Goal: Check status: Check status

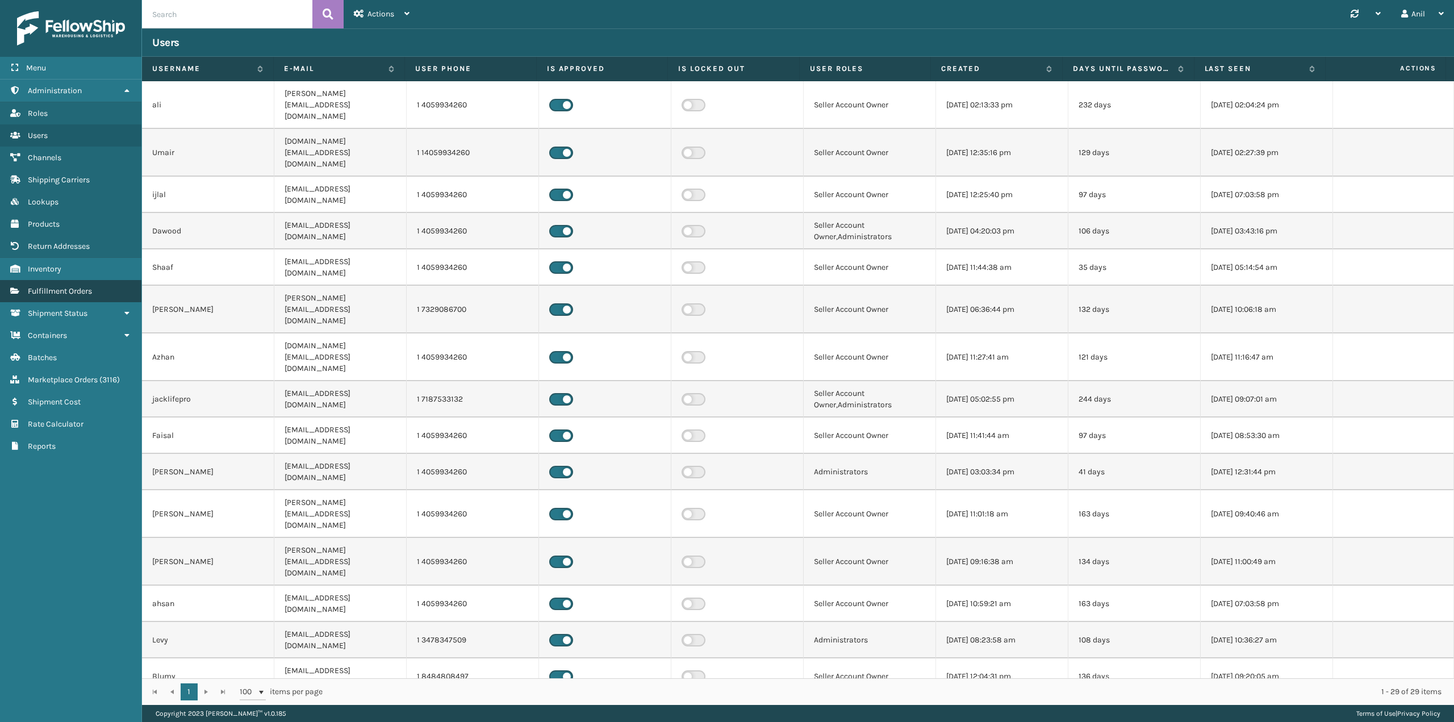
click at [62, 295] on span "Fulfillment Orders" at bounding box center [60, 291] width 64 height 10
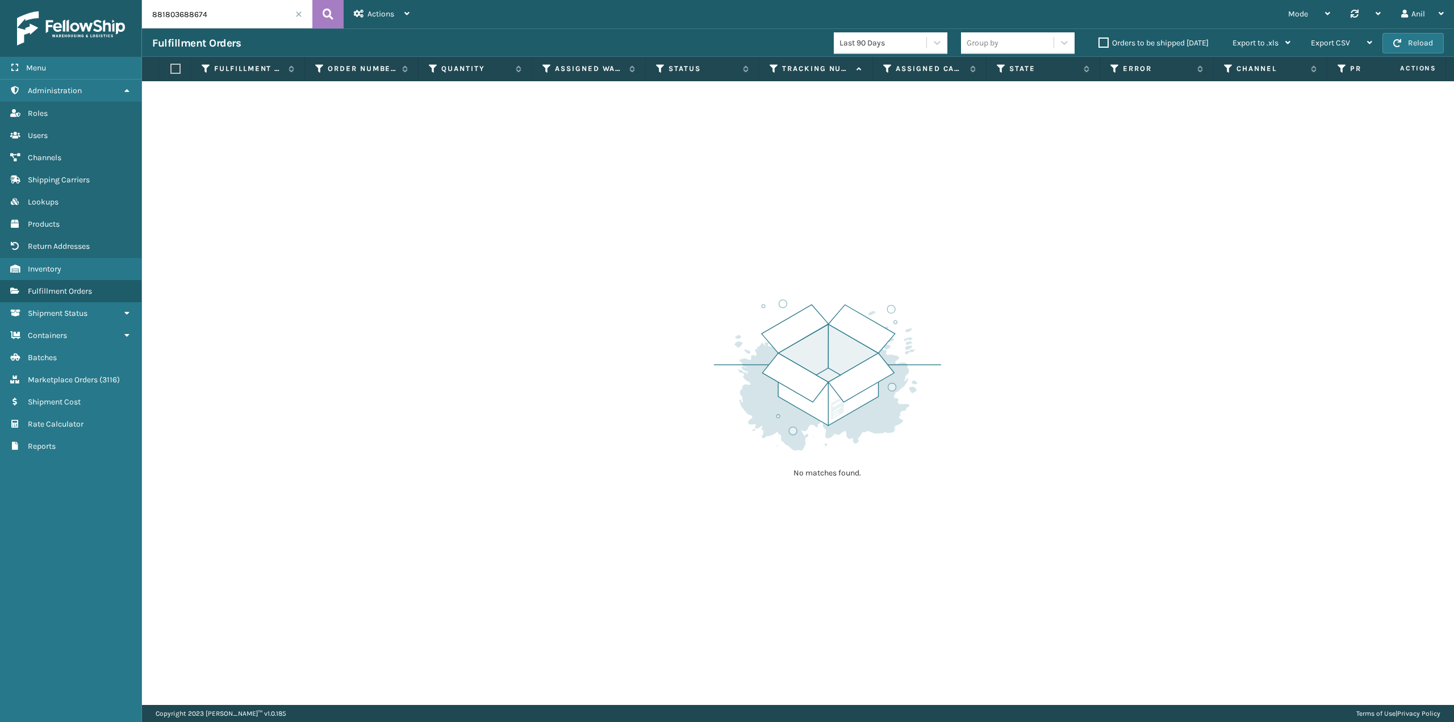
click at [261, 7] on input "881803688674" at bounding box center [227, 14] width 170 height 28
paste input "390915247133"
type input "390915247133"
click at [328, 11] on icon at bounding box center [328, 14] width 11 height 17
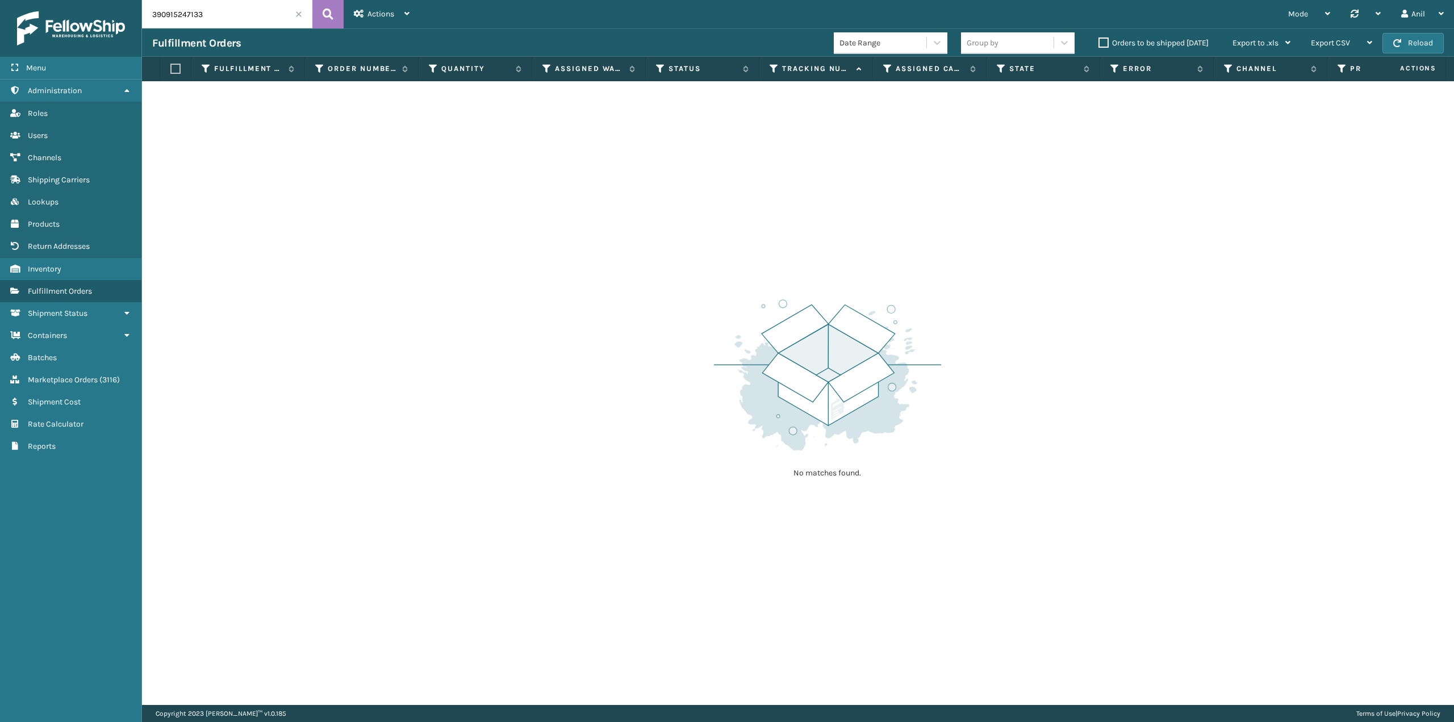
click at [252, 17] on input "390915247133" at bounding box center [227, 14] width 170 height 28
click at [1426, 6] on div "Anil" at bounding box center [1422, 14] width 43 height 28
click at [1358, 40] on li "Log Out" at bounding box center [1377, 44] width 152 height 31
